Goal: Task Accomplishment & Management: Manage account settings

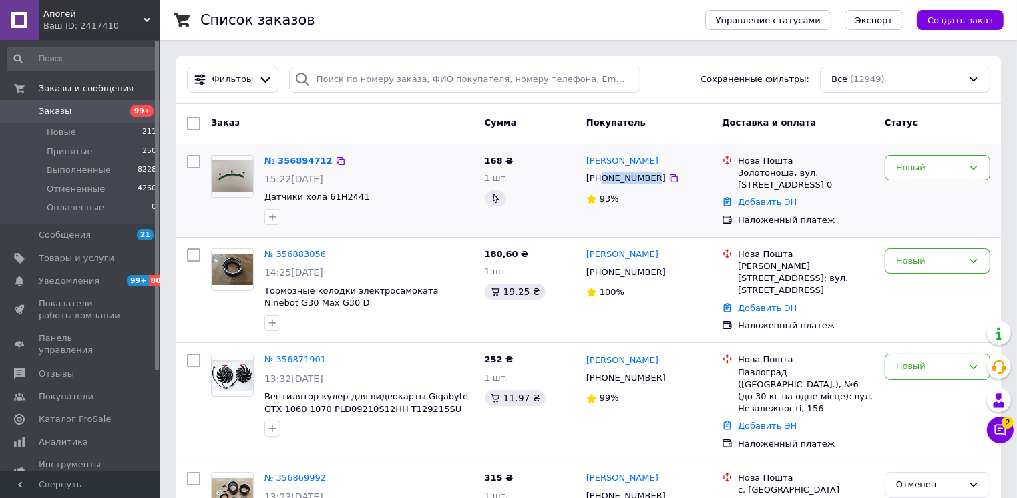
drag, startPoint x: 601, startPoint y: 178, endPoint x: 648, endPoint y: 180, distance: 46.8
click at [648, 180] on div "[PHONE_NUMBER]" at bounding box center [626, 178] width 85 height 17
copy div "0738885584"
click at [446, 212] on div at bounding box center [369, 216] width 215 height 21
drag, startPoint x: 661, startPoint y: 160, endPoint x: 621, endPoint y: 162, distance: 40.8
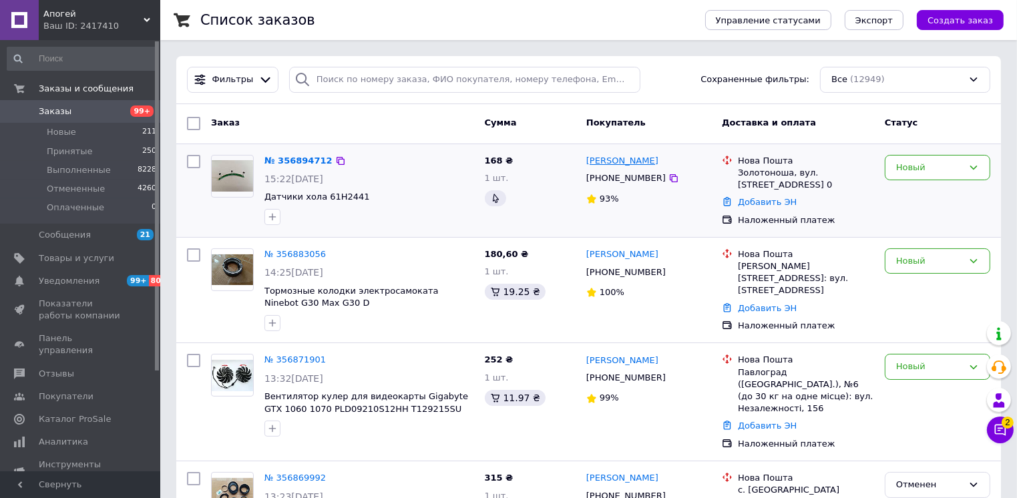
click at [621, 162] on div "[PERSON_NAME]" at bounding box center [649, 161] width 128 height 15
copy link "петренко"
click at [653, 228] on div "Валерий петренко +380738885584 93%" at bounding box center [649, 191] width 136 height 82
drag, startPoint x: 737, startPoint y: 171, endPoint x: 788, endPoint y: 174, distance: 51.5
click at [788, 174] on div "Нова Пошта Золотоноша, вул. Дібровська, дом 45, кв. 0" at bounding box center [806, 173] width 142 height 37
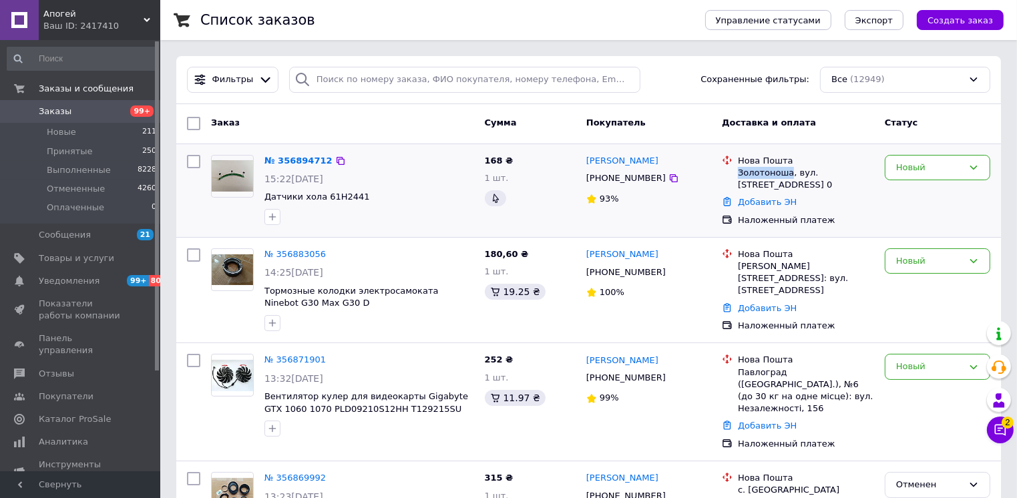
copy div "Золотоноша"
click at [842, 195] on div "Добавить ЭН" at bounding box center [806, 203] width 142 height 18
drag, startPoint x: 790, startPoint y: 184, endPoint x: 737, endPoint y: 172, distance: 54.1
click at [738, 172] on div "Золотоноша, вул. [STREET_ADDRESS] 0" at bounding box center [806, 179] width 136 height 24
copy div "Золотоноша, вул. [STREET_ADDRESS] 0"
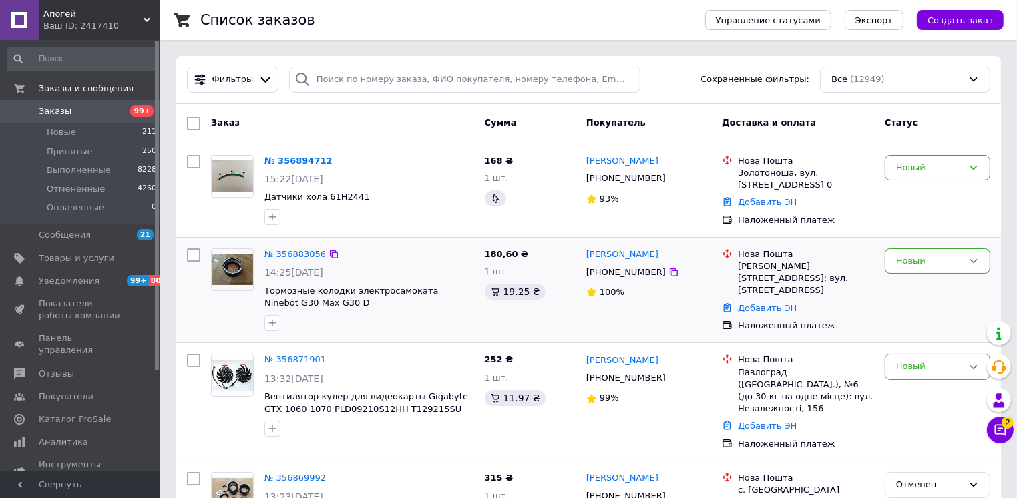
click at [421, 243] on div "№ 356883056 14:25, 12.08.2025 Тормозные колодки электросамоката Ninebot G30 Max…" at bounding box center [369, 290] width 220 height 94
